Goal: Information Seeking & Learning: Learn about a topic

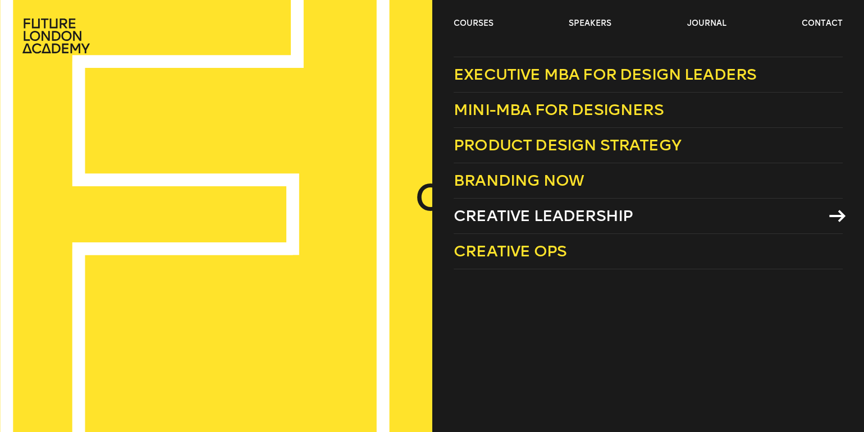
click at [548, 210] on span "Creative Leadership" at bounding box center [543, 216] width 179 height 19
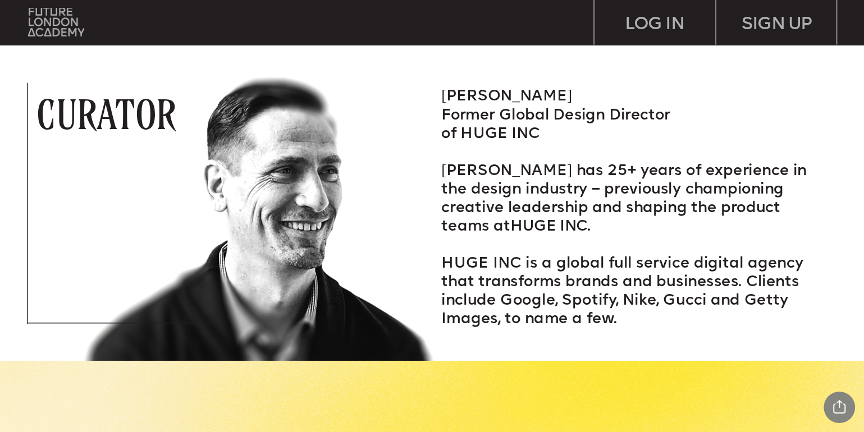
scroll to position [1683, 0]
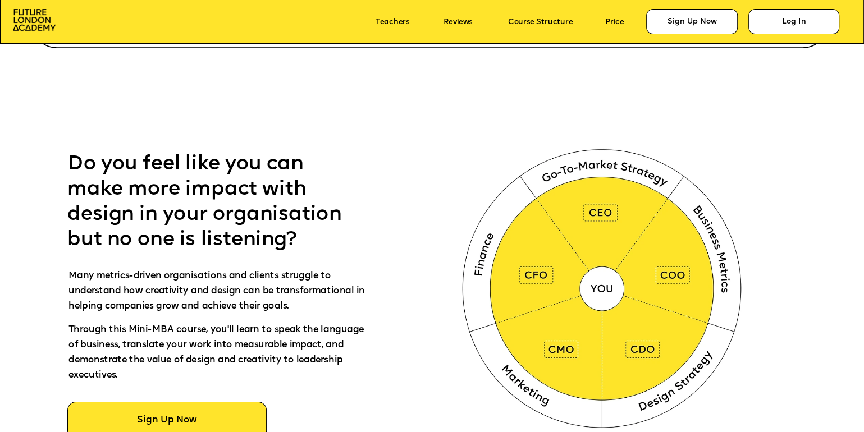
scroll to position [579, 0]
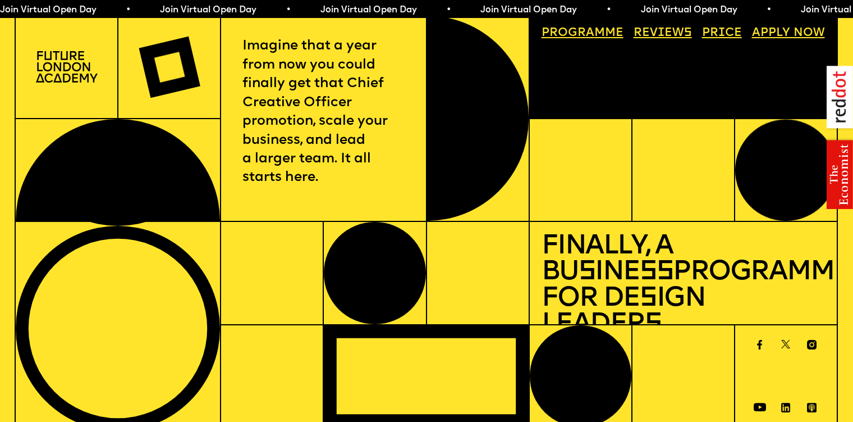
click at [717, 32] on link "Price" at bounding box center [722, 34] width 52 height 24
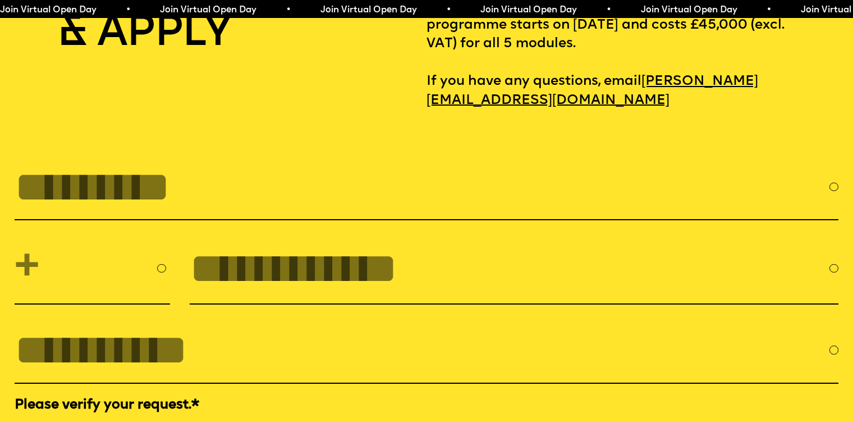
scroll to position [3673, 0]
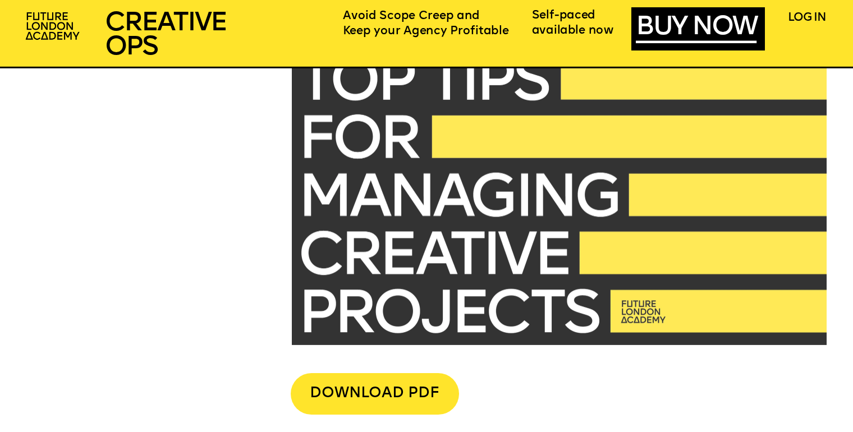
scroll to position [2928, 0]
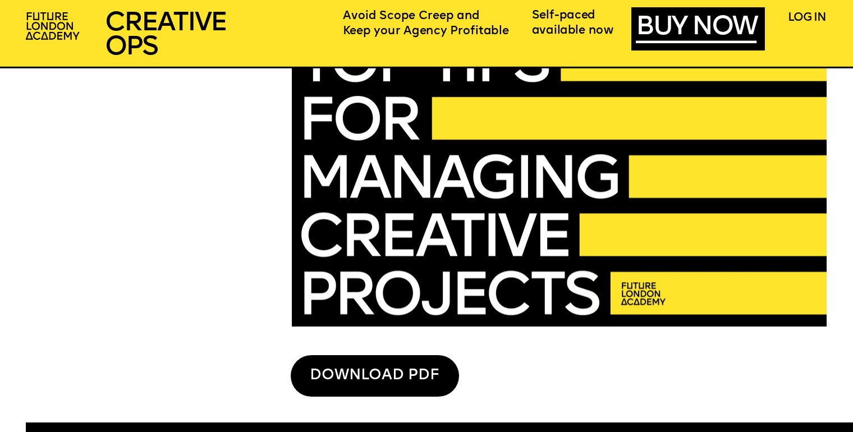
click at [376, 365] on div "DOWNLOAD PDF" at bounding box center [375, 376] width 168 height 42
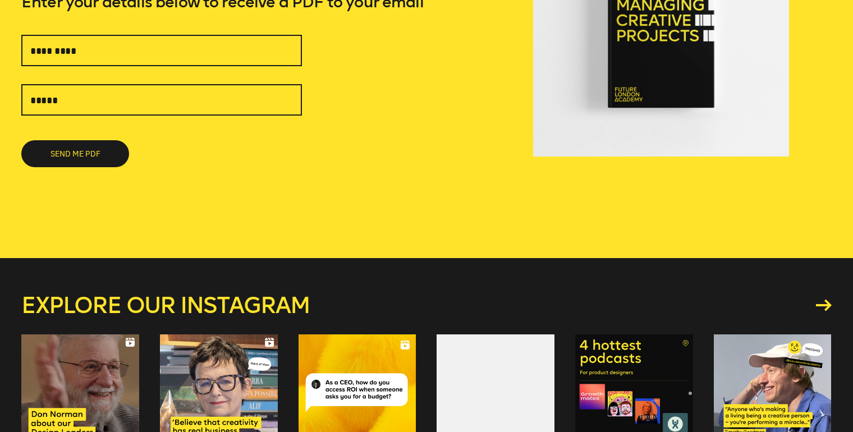
scroll to position [203, 0]
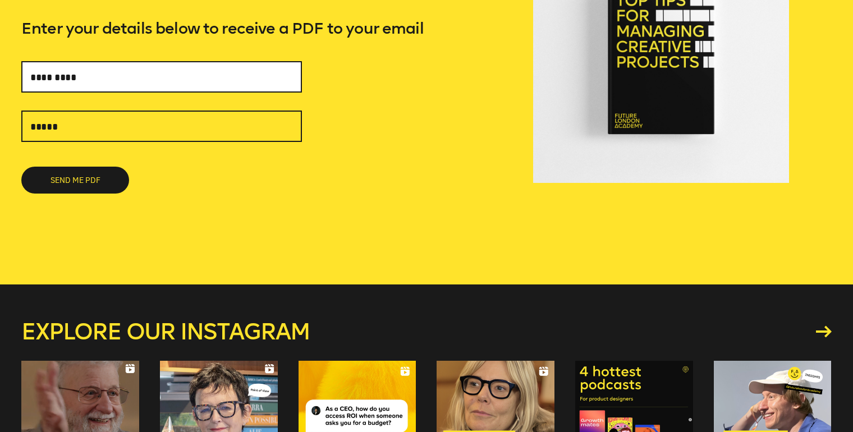
click at [162, 81] on input "text" at bounding box center [161, 76] width 281 height 31
type input "**********"
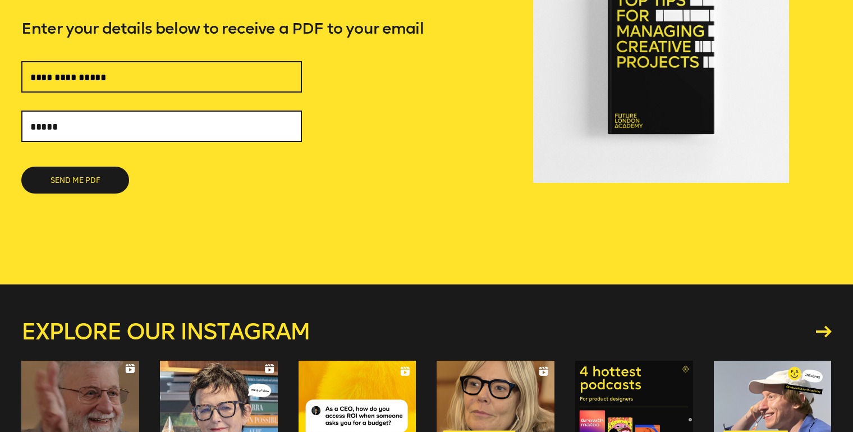
click at [124, 128] on input "text" at bounding box center [161, 126] width 281 height 31
type input "**********"
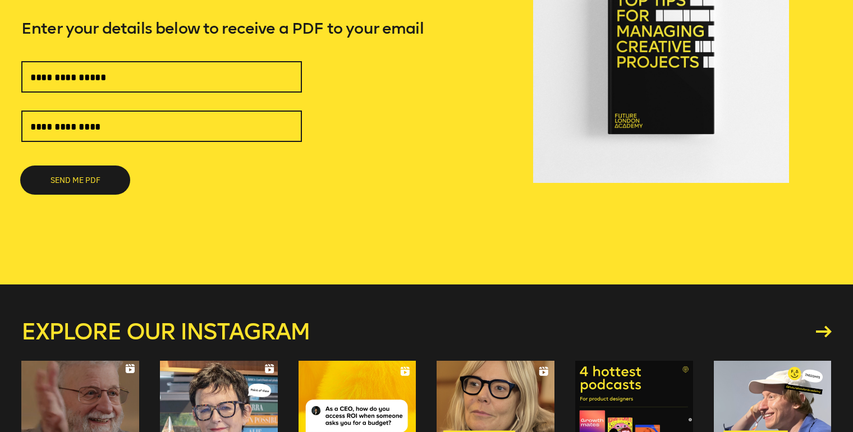
click at [106, 177] on button "SEND ME PDF" at bounding box center [75, 180] width 108 height 27
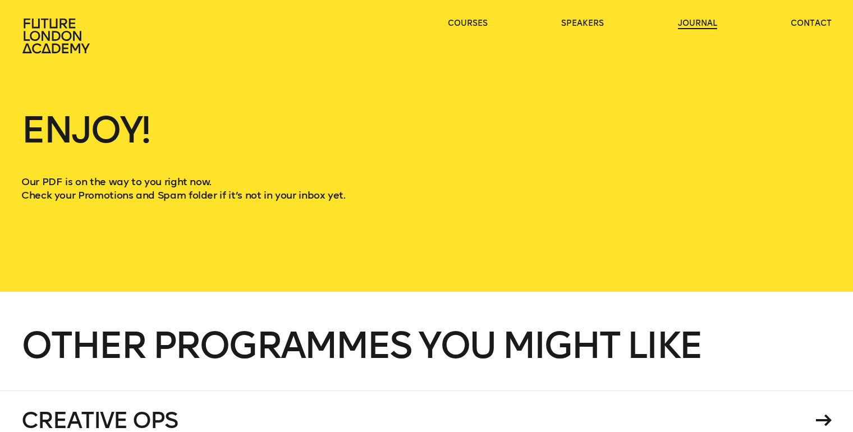
click at [689, 24] on link "journal" at bounding box center [697, 23] width 39 height 11
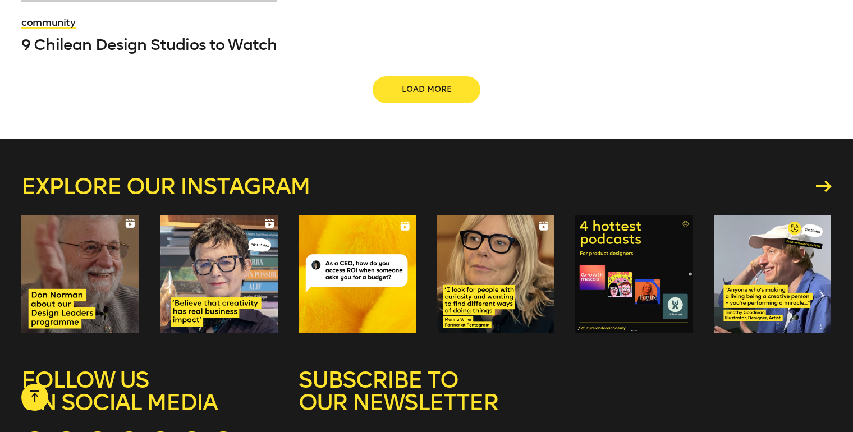
scroll to position [1731, 0]
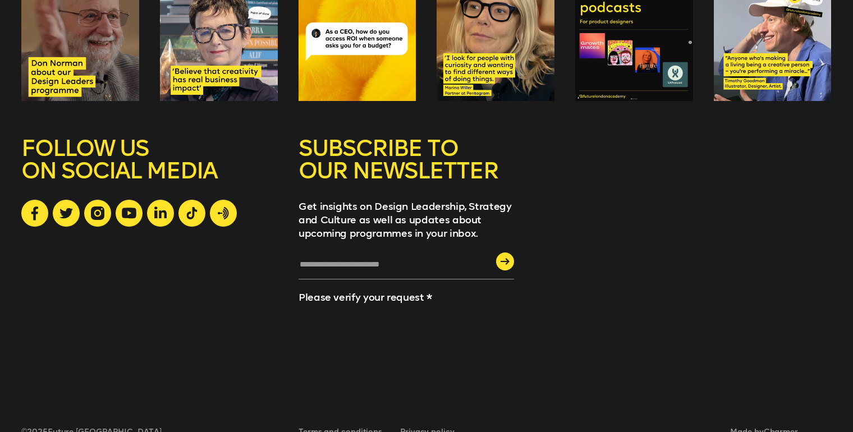
click at [337, 258] on input "text" at bounding box center [407, 268] width 216 height 21
type input "**********"
click at [501, 258] on icon "submit" at bounding box center [505, 261] width 9 height 7
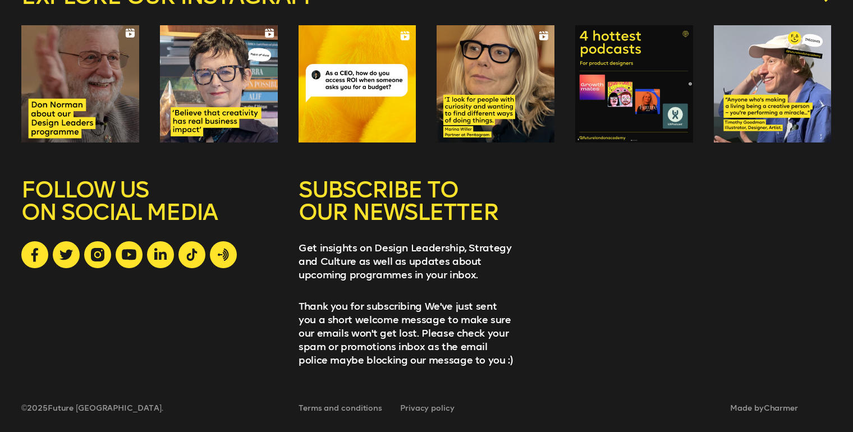
scroll to position [1666, 0]
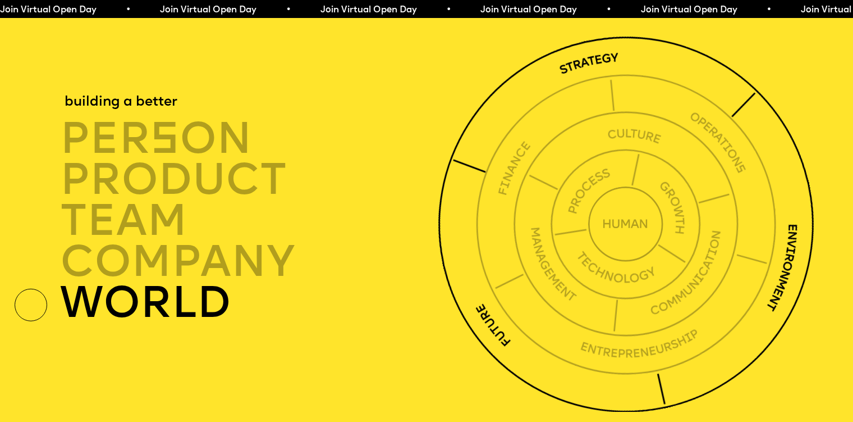
scroll to position [3082, 0]
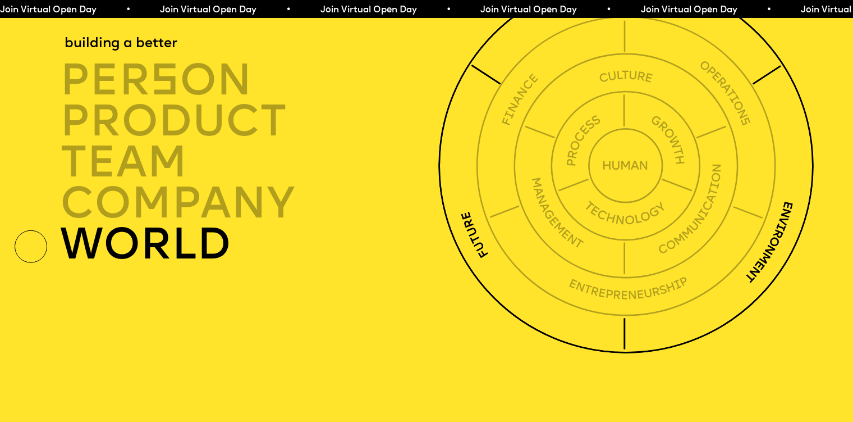
click at [450, 217] on img at bounding box center [626, 166] width 376 height 376
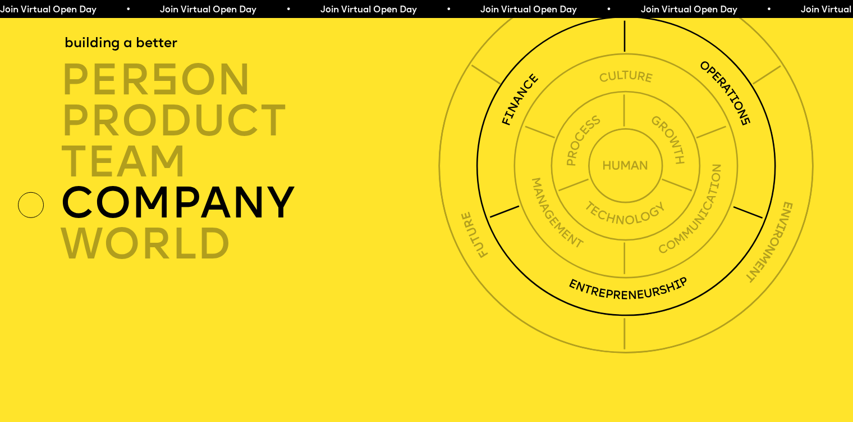
click at [496, 221] on img at bounding box center [626, 166] width 300 height 300
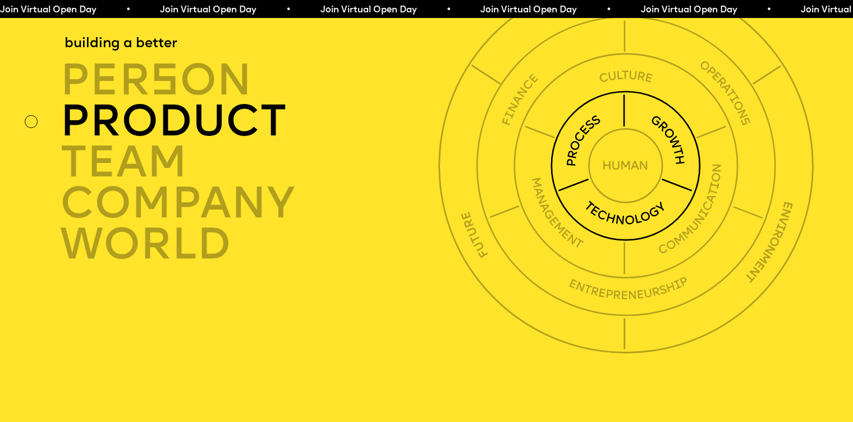
click at [575, 216] on img at bounding box center [626, 165] width 150 height 150
click at [677, 203] on img at bounding box center [626, 165] width 150 height 150
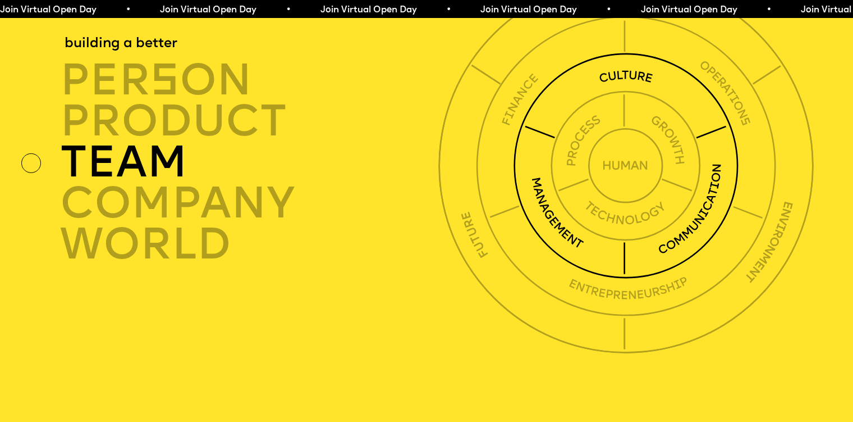
click at [186, 183] on div "TEAM" at bounding box center [252, 162] width 384 height 41
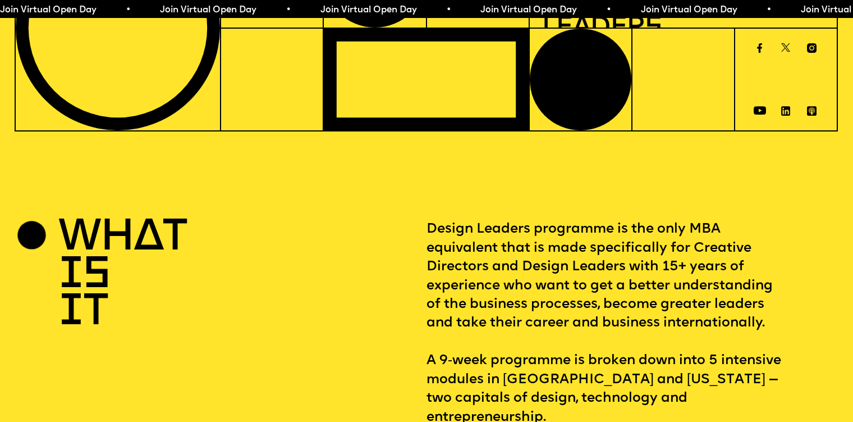
scroll to position [0, 0]
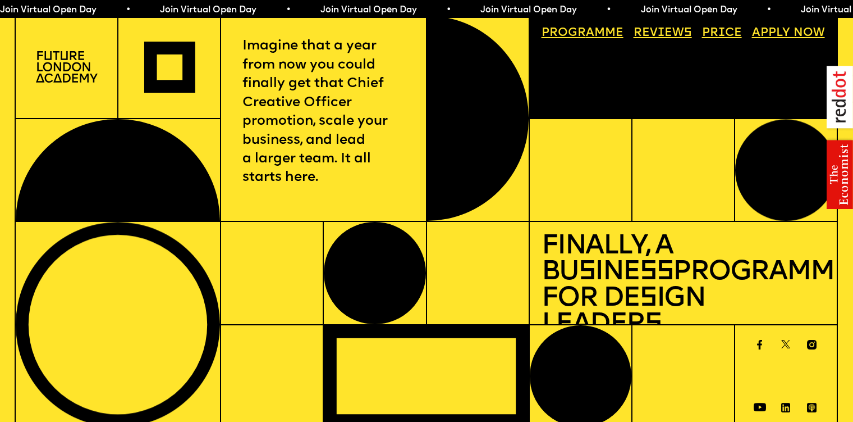
click at [596, 30] on link "Progr a mme" at bounding box center [583, 34] width 94 height 24
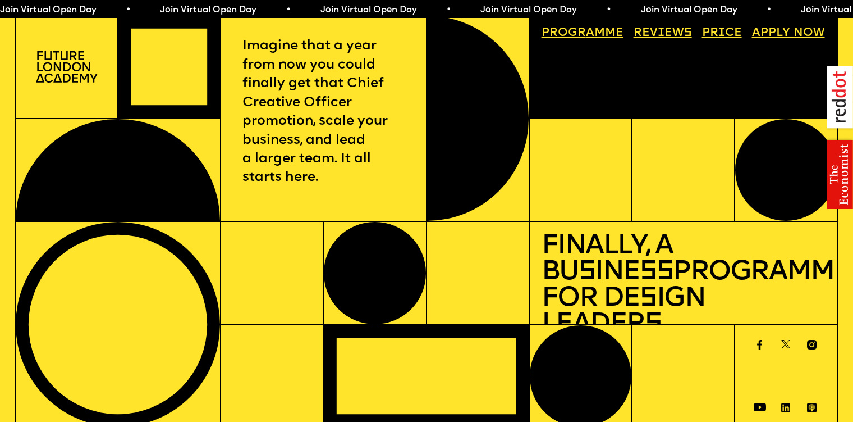
click at [774, 36] on link "A pply now" at bounding box center [788, 34] width 85 height 24
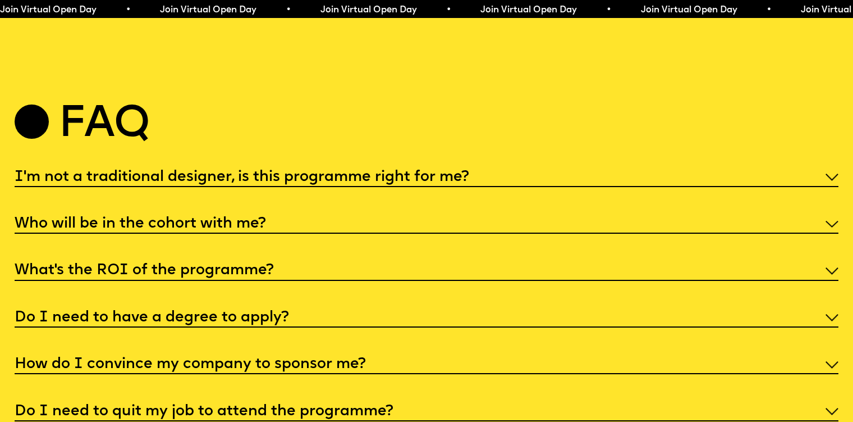
scroll to position [4374, 0]
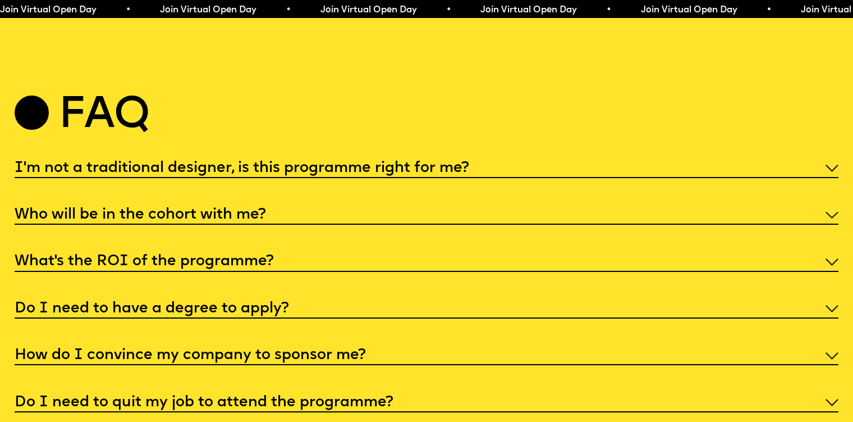
click at [428, 174] on h5 "I'm not a traditional designer, is this programme right for me?" at bounding box center [242, 168] width 455 height 11
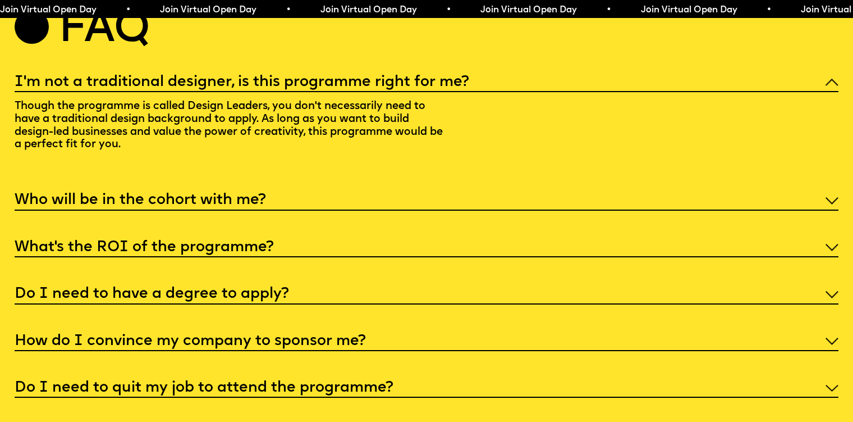
scroll to position [4526, 0]
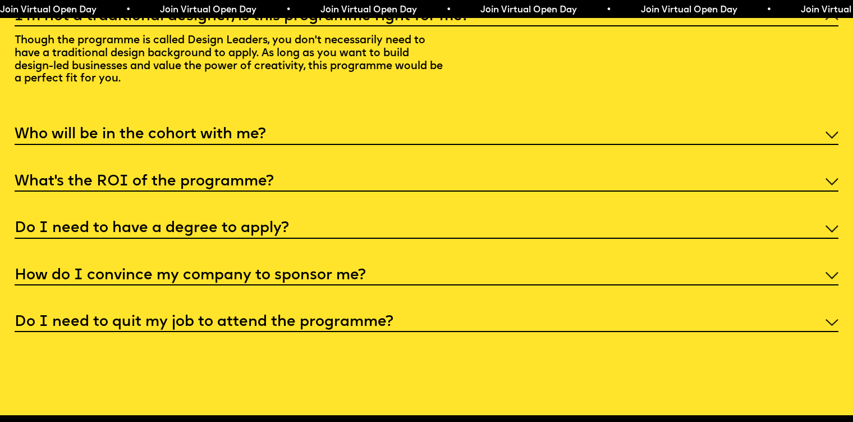
click at [417, 145] on div "Who will be in the cohort with me?" at bounding box center [427, 134] width 824 height 21
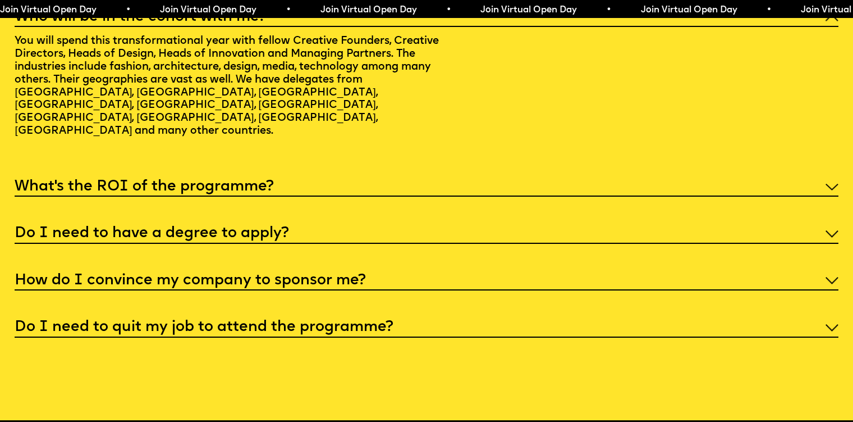
scroll to position [4581, 0]
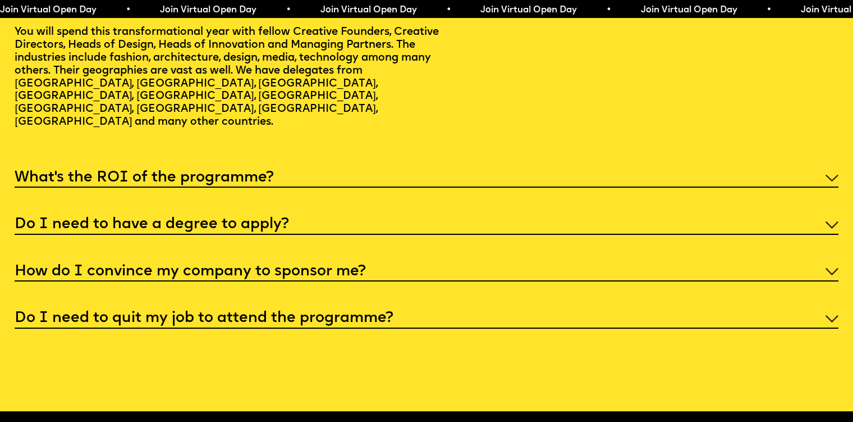
click at [403, 188] on div "What’s the ROI of the programme?" at bounding box center [427, 176] width 824 height 21
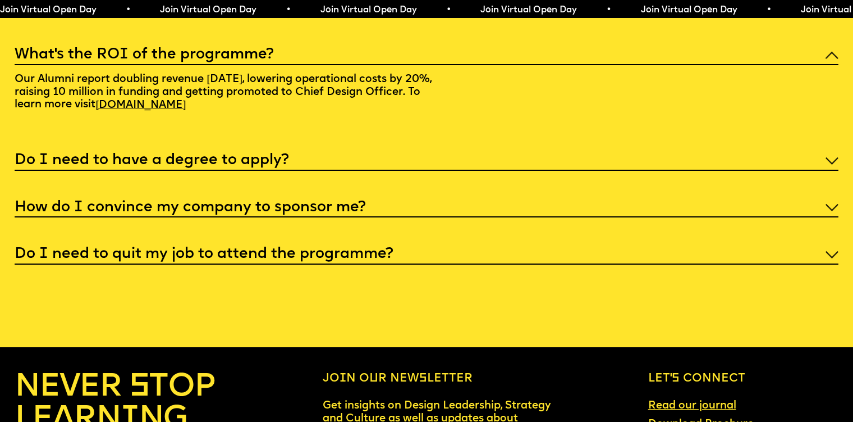
click at [376, 217] on div "How do I convince my company to sponsor me?" at bounding box center [427, 206] width 824 height 21
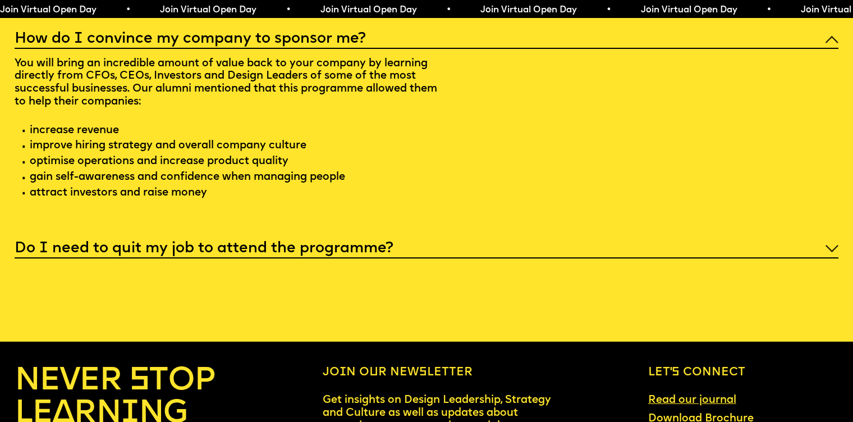
scroll to position [4682, 0]
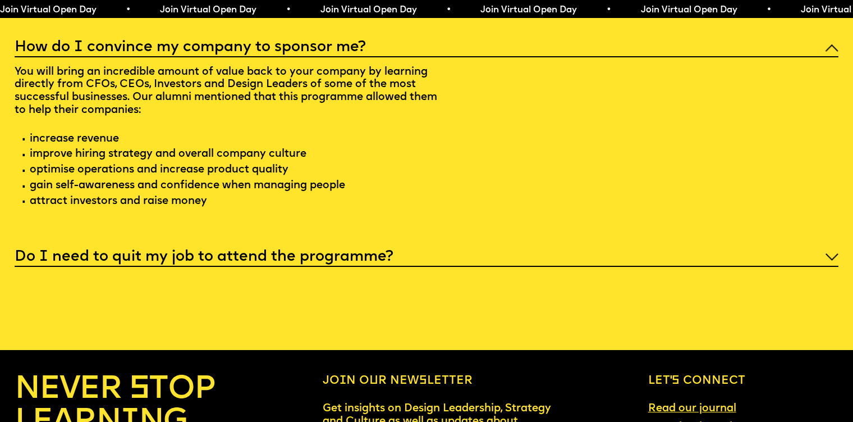
click at [273, 263] on h5 "Do I need to quit my job to attend the programme?" at bounding box center [204, 257] width 379 height 11
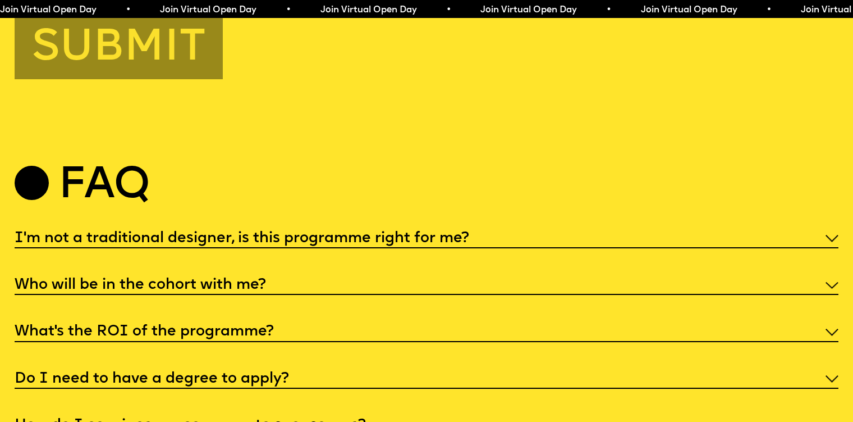
scroll to position [4620, 0]
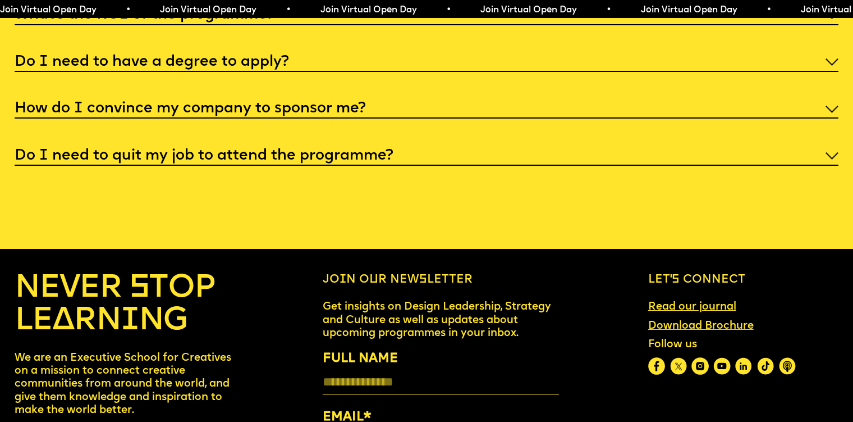
click at [206, 162] on h5 "Do I need to quit my job to attend the programme?" at bounding box center [204, 155] width 379 height 11
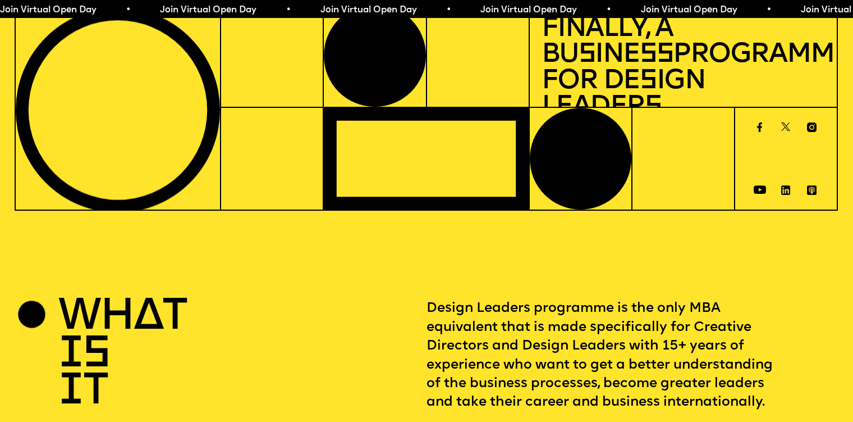
scroll to position [0, 0]
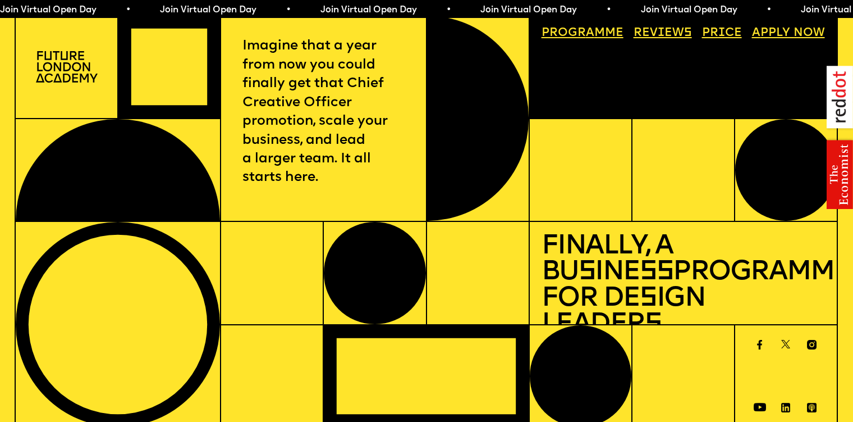
click at [574, 35] on link "Progr a mme" at bounding box center [583, 34] width 94 height 24
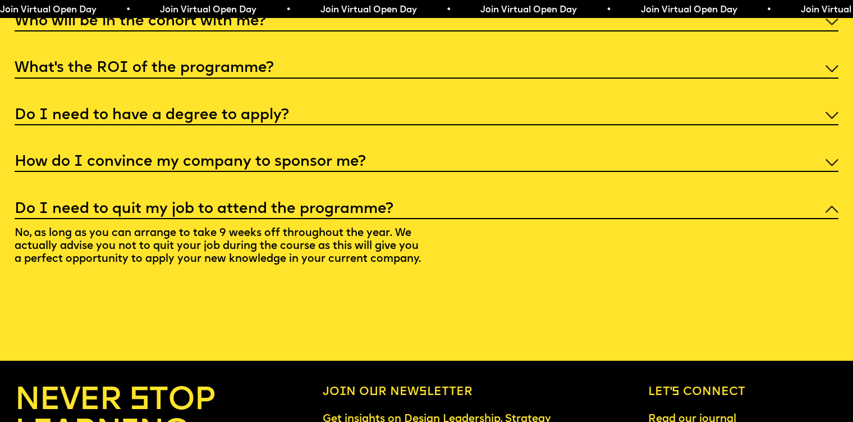
scroll to position [4807, 0]
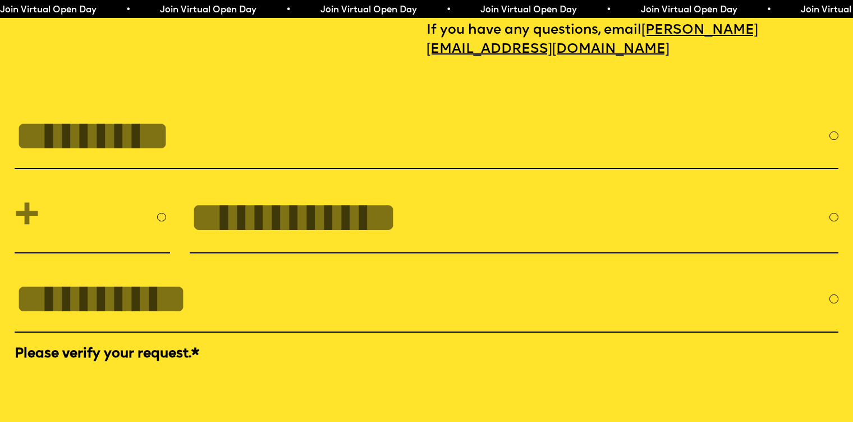
scroll to position [4527, 0]
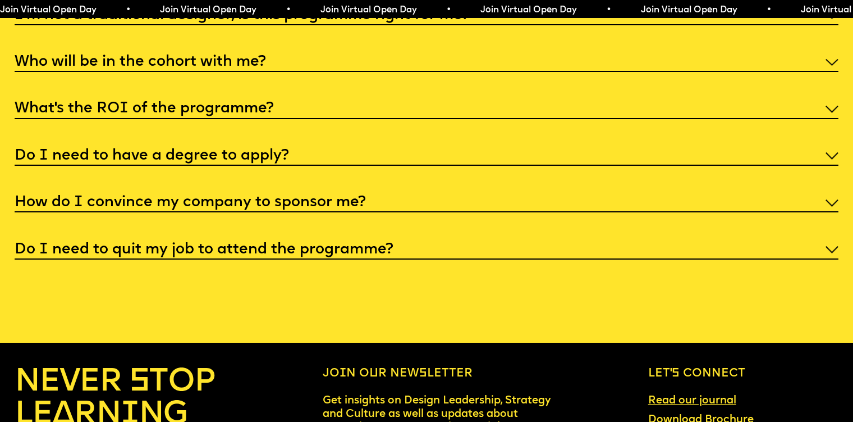
click at [185, 208] on h5 "How do I convince my company to sponsor me?" at bounding box center [190, 202] width 351 height 11
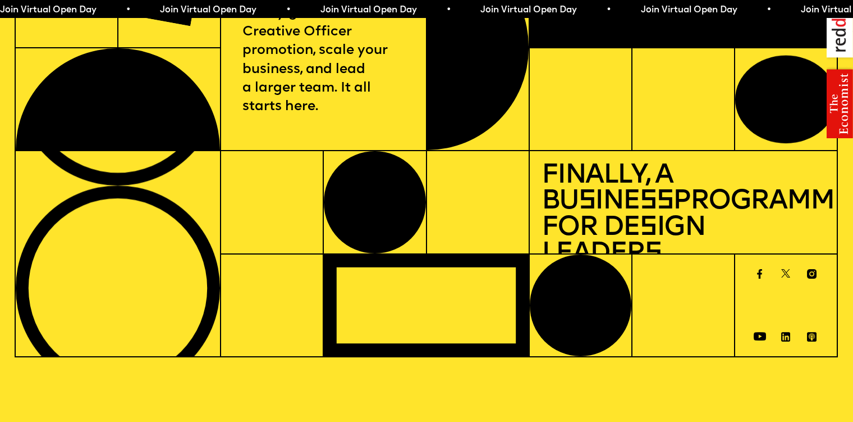
scroll to position [0, 0]
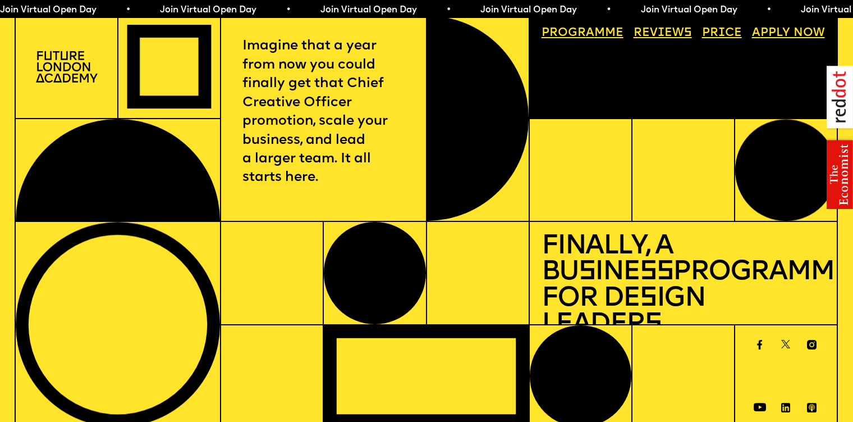
click at [724, 35] on link "Price" at bounding box center [722, 34] width 52 height 24
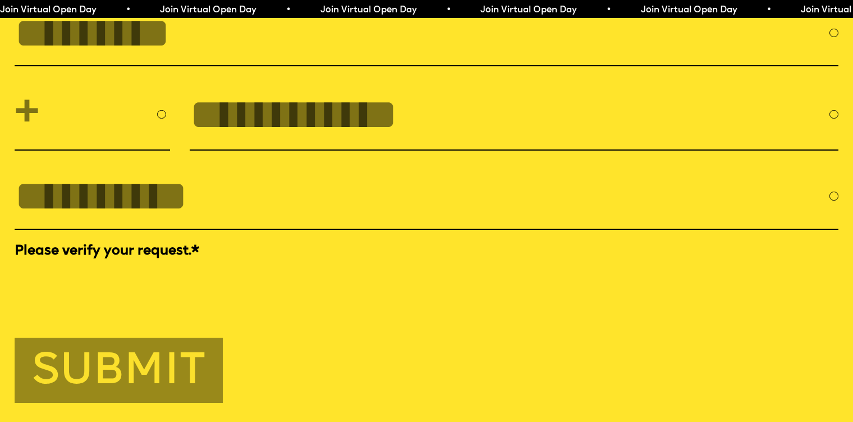
scroll to position [4197, 0]
